Goal: Task Accomplishment & Management: Manage account settings

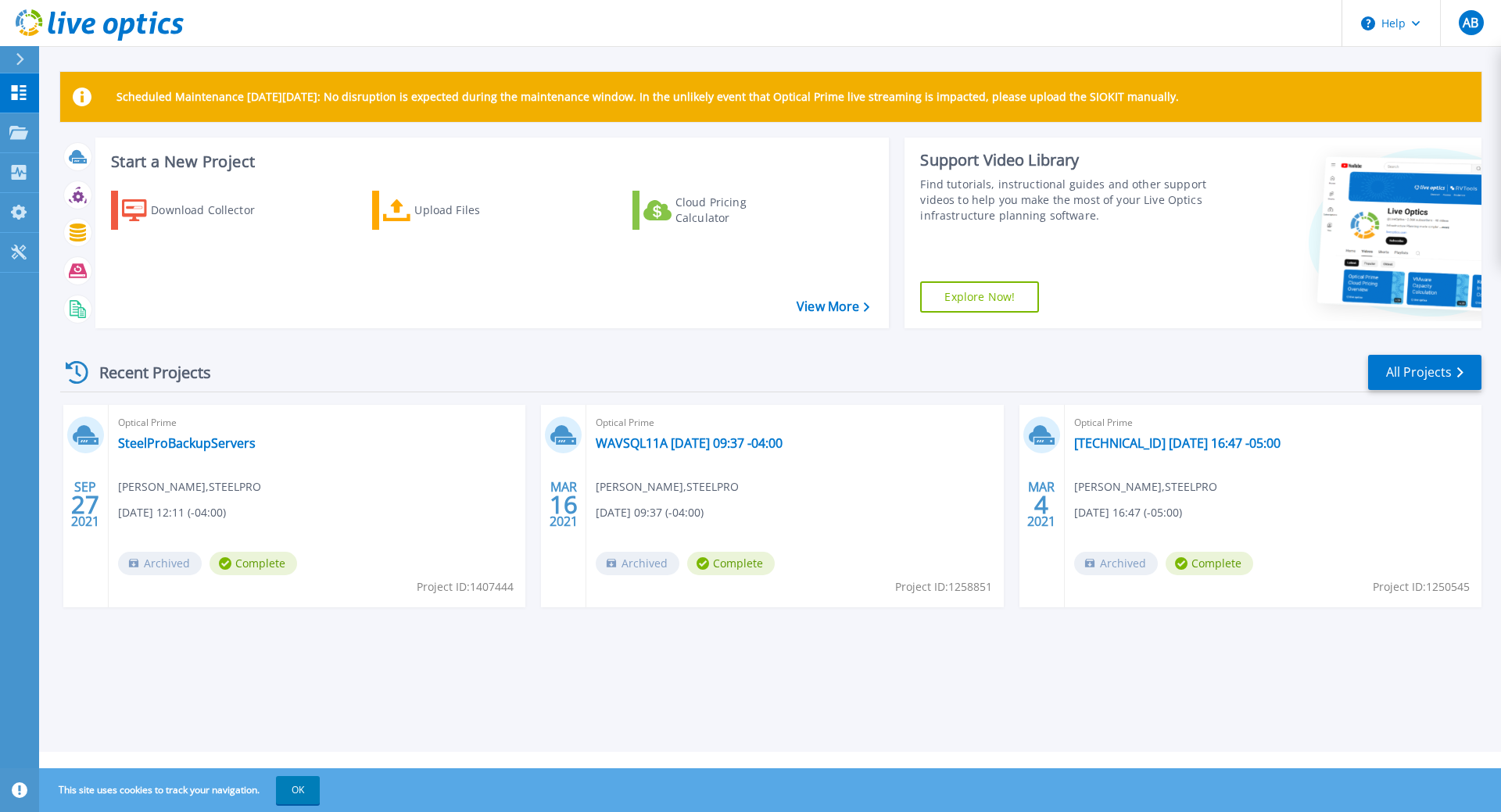
click at [1375, 109] on div "Scheduled Maintenance on Monday 22nd September: No disruption is expected durin…" at bounding box center [771, 97] width 1421 height 50
click at [1470, 25] on span "AB" at bounding box center [1470, 22] width 15 height 13
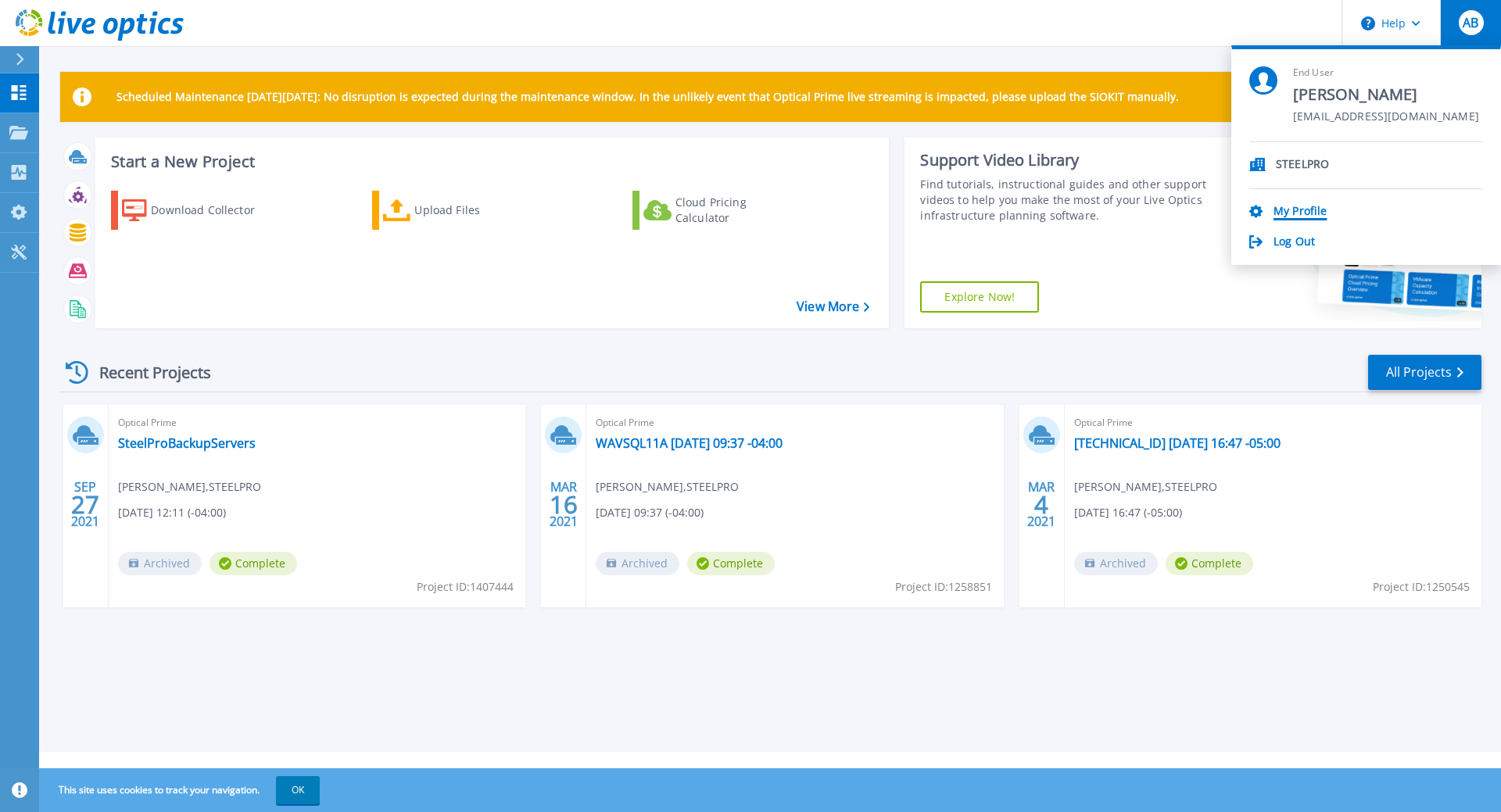
click at [1297, 211] on link "My Profile" at bounding box center [1300, 213] width 53 height 15
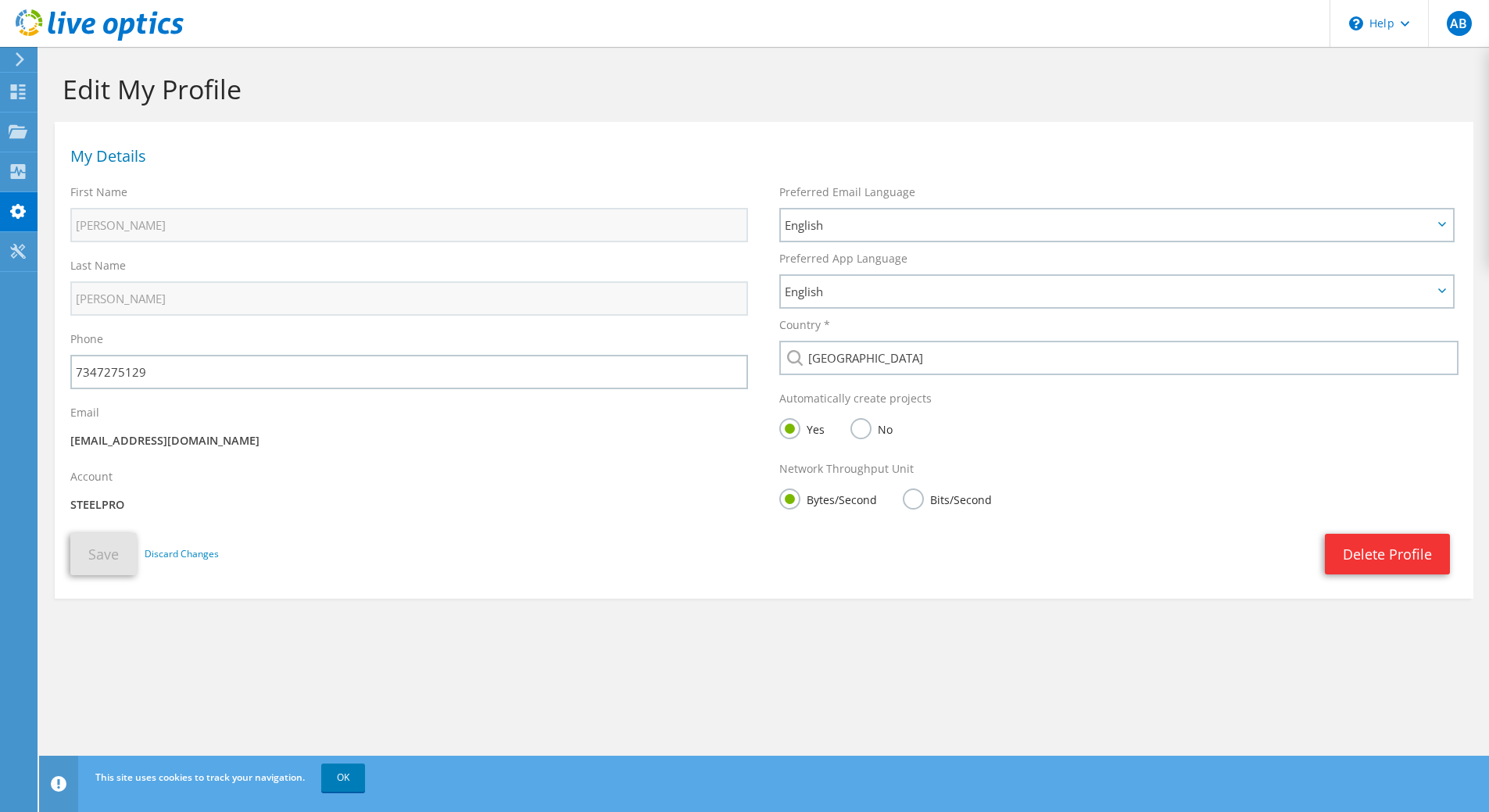
click at [792, 95] on h1 "Edit My Profile" at bounding box center [761, 89] width 1396 height 33
click at [576, 686] on section "Edit My Profile My Details First Name Andre Last Name [GEOGRAPHIC_DATA] Phone E…" at bounding box center [764, 370] width 1450 height 646
click at [1459, 25] on span "AB" at bounding box center [1459, 24] width 25 height 25
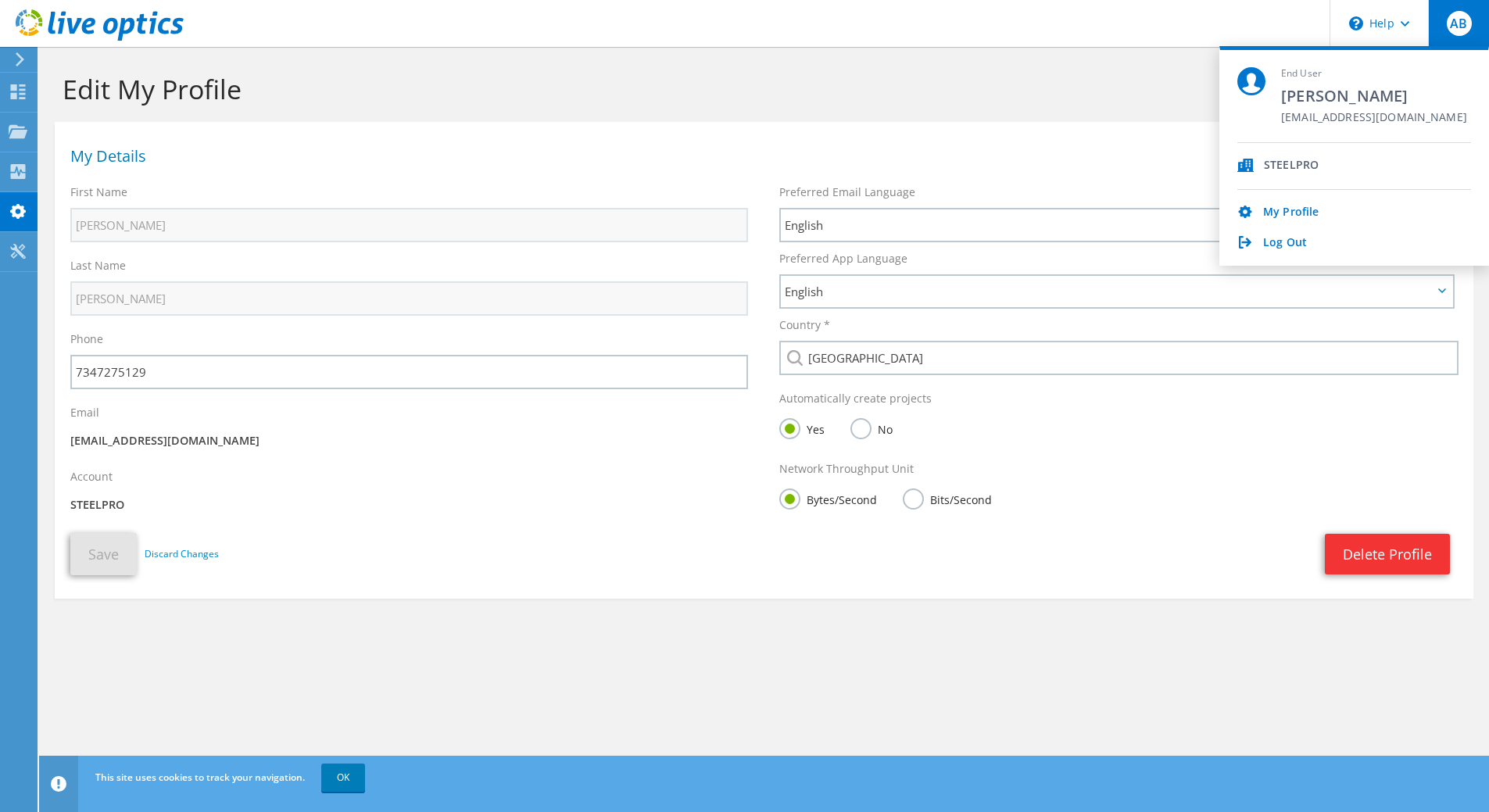
click at [1283, 162] on div "STEELPRO" at bounding box center [1291, 166] width 55 height 15
click at [886, 158] on h1 "My Details" at bounding box center [760, 156] width 1380 height 15
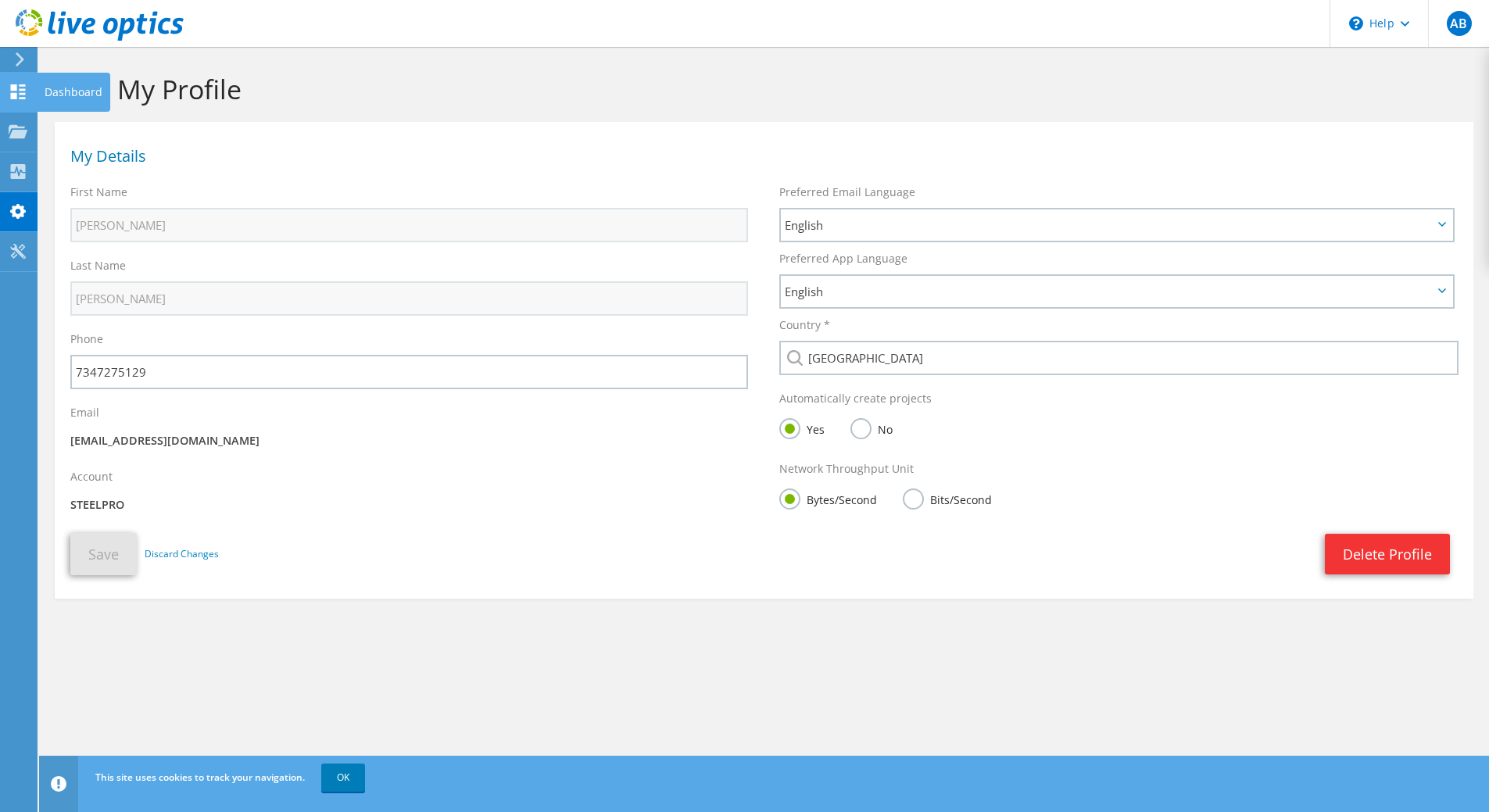
click at [14, 95] on use at bounding box center [19, 92] width 15 height 15
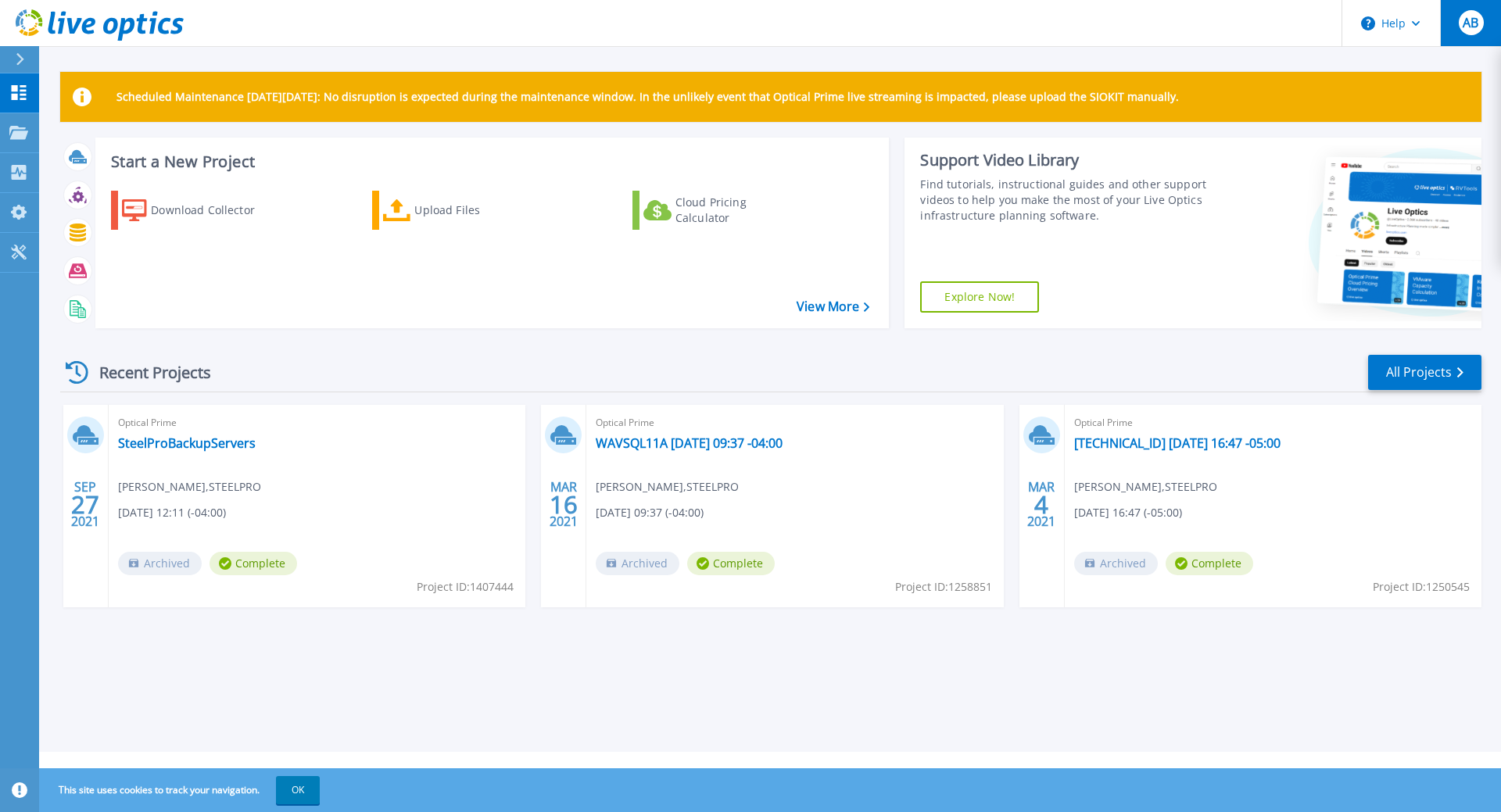
drag, startPoint x: 1468, startPoint y: 19, endPoint x: 1470, endPoint y: 27, distance: 8.2
click at [1468, 22] on span "AB" at bounding box center [1470, 22] width 15 height 13
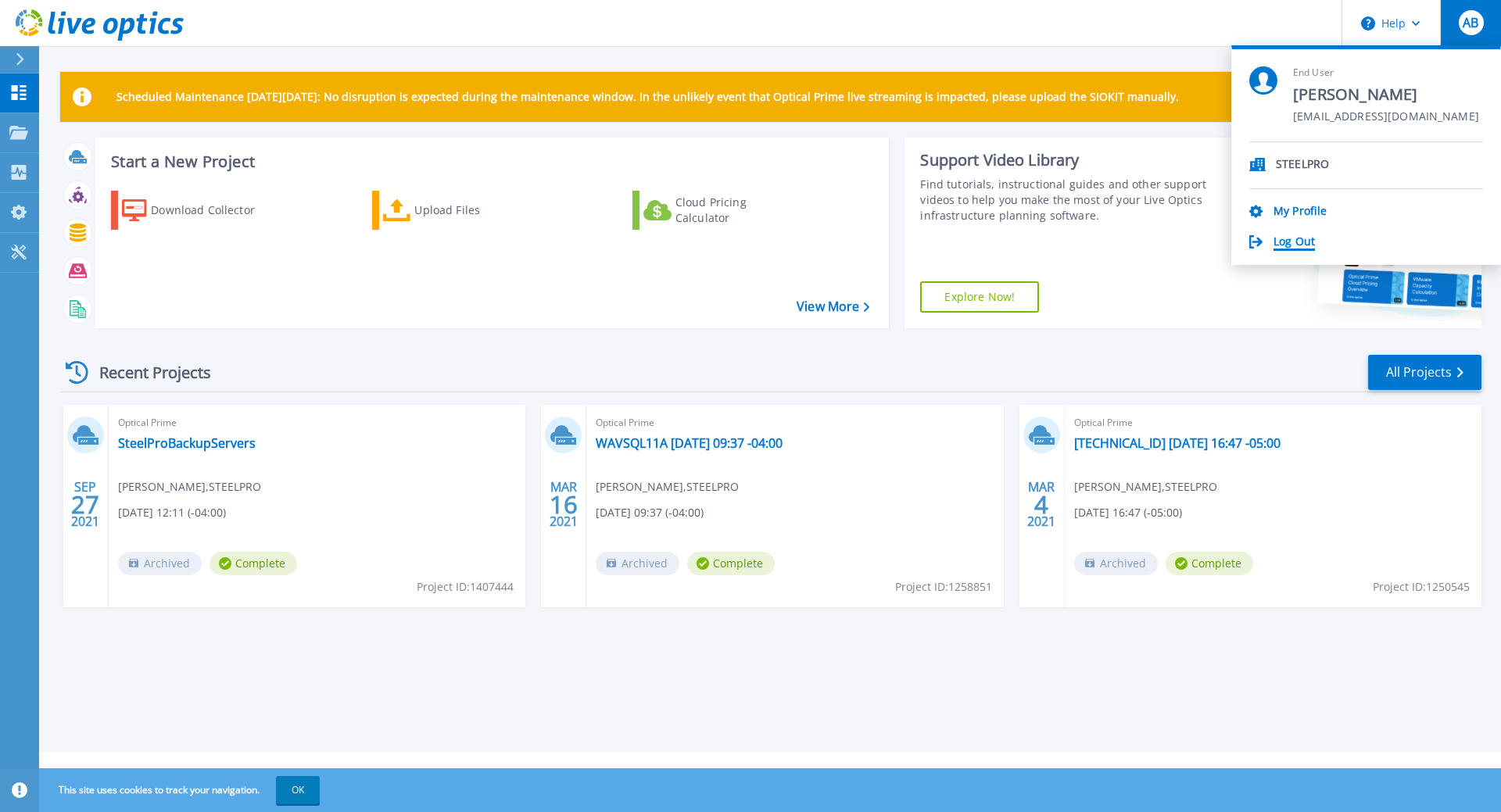
click at [1275, 239] on link "Log Out" at bounding box center [1294, 243] width 42 height 15
